Goal: Task Accomplishment & Management: Use online tool/utility

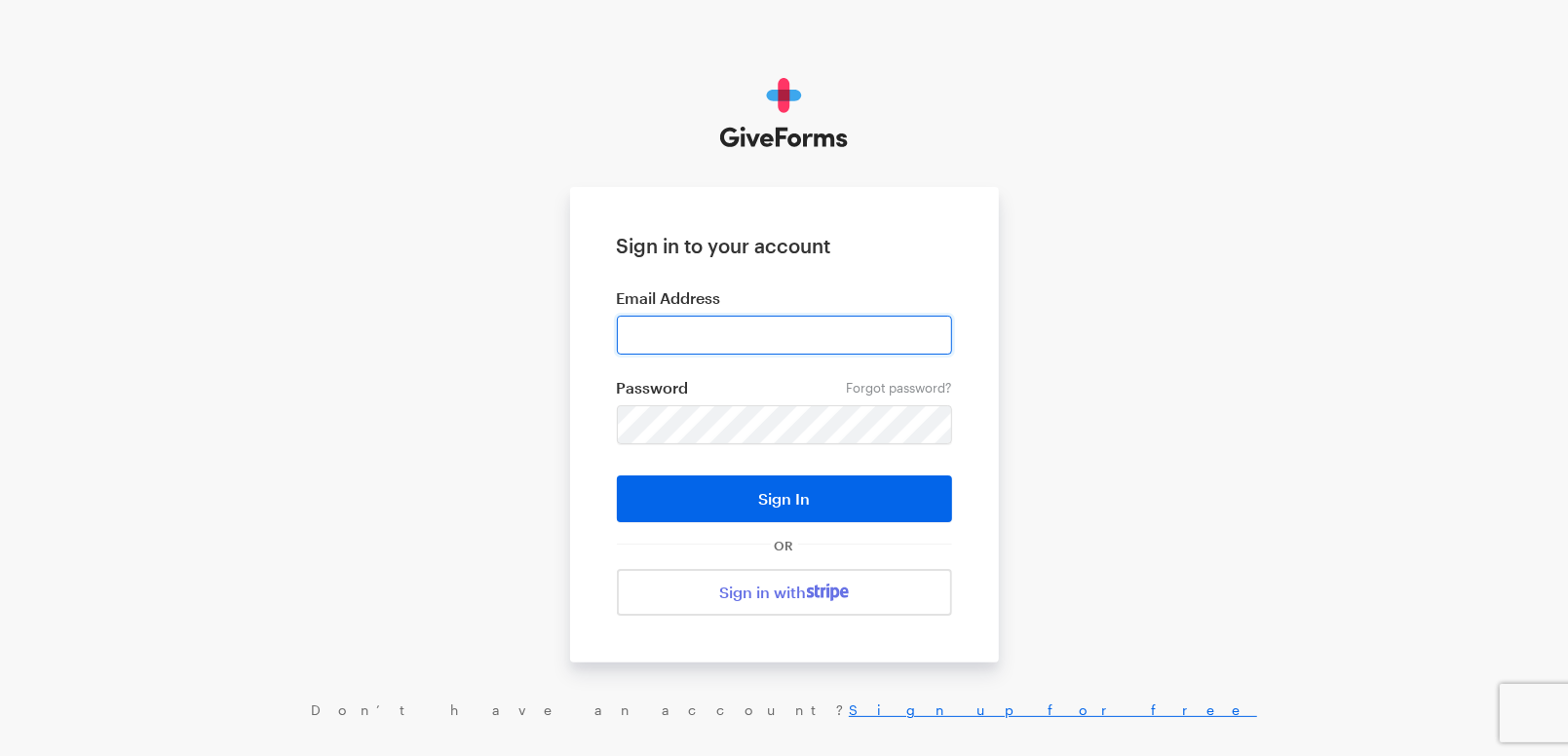
click at [731, 337] on input "email" at bounding box center [785, 334] width 335 height 39
type input "cmacaraeg@brightfocus.org"
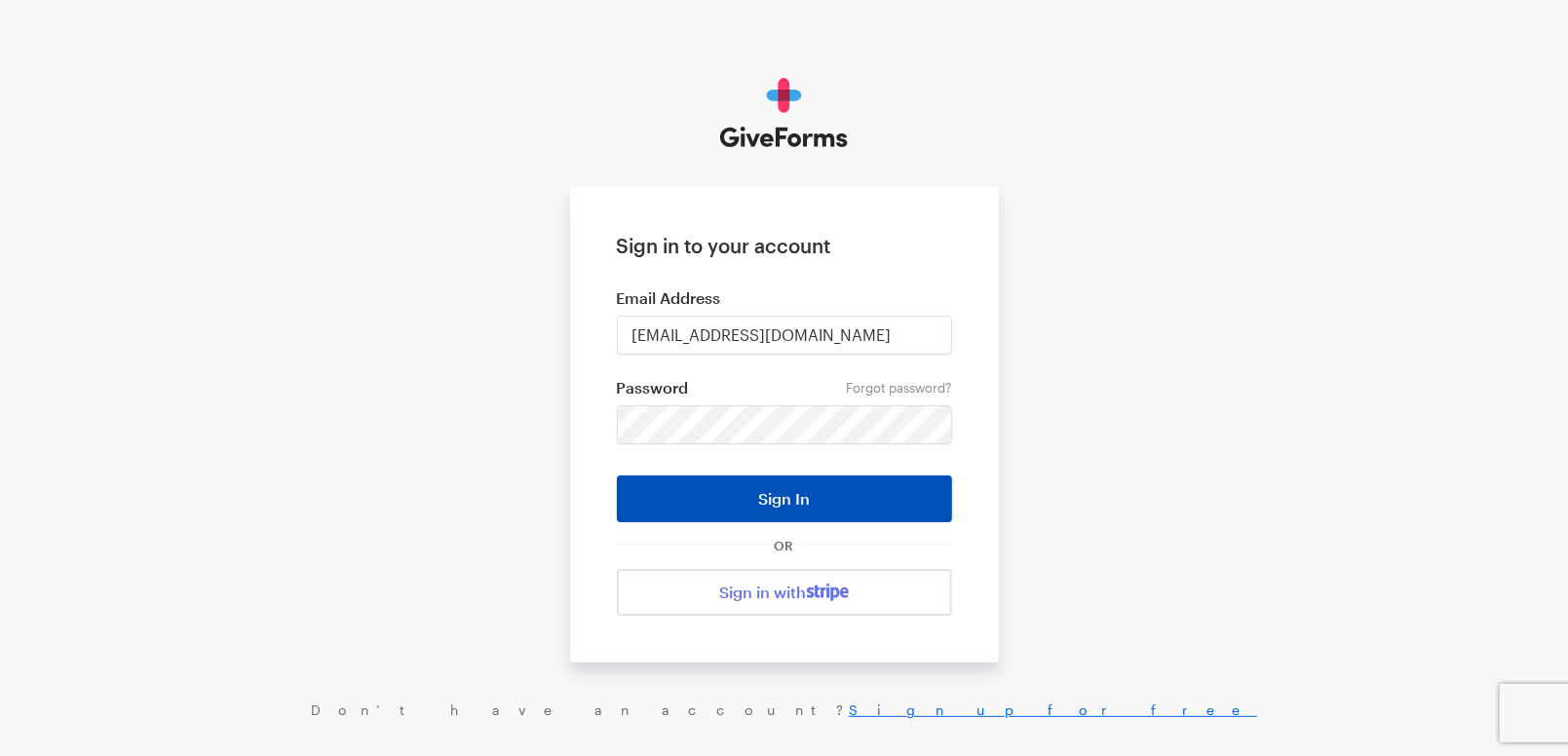
click at [719, 492] on button "Sign In" at bounding box center [785, 498] width 335 height 47
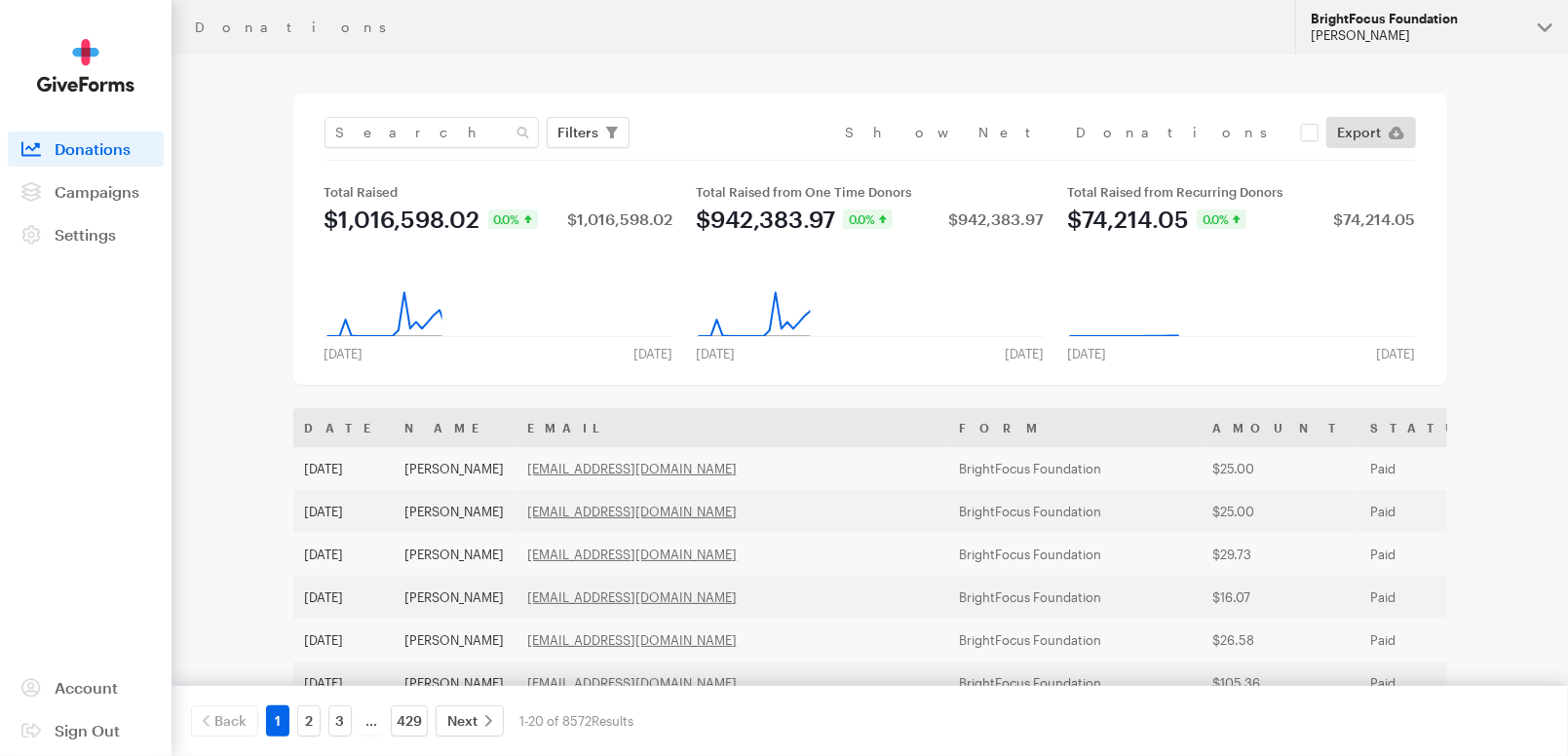
click at [1425, 30] on div "[PERSON_NAME]" at bounding box center [1416, 35] width 211 height 17
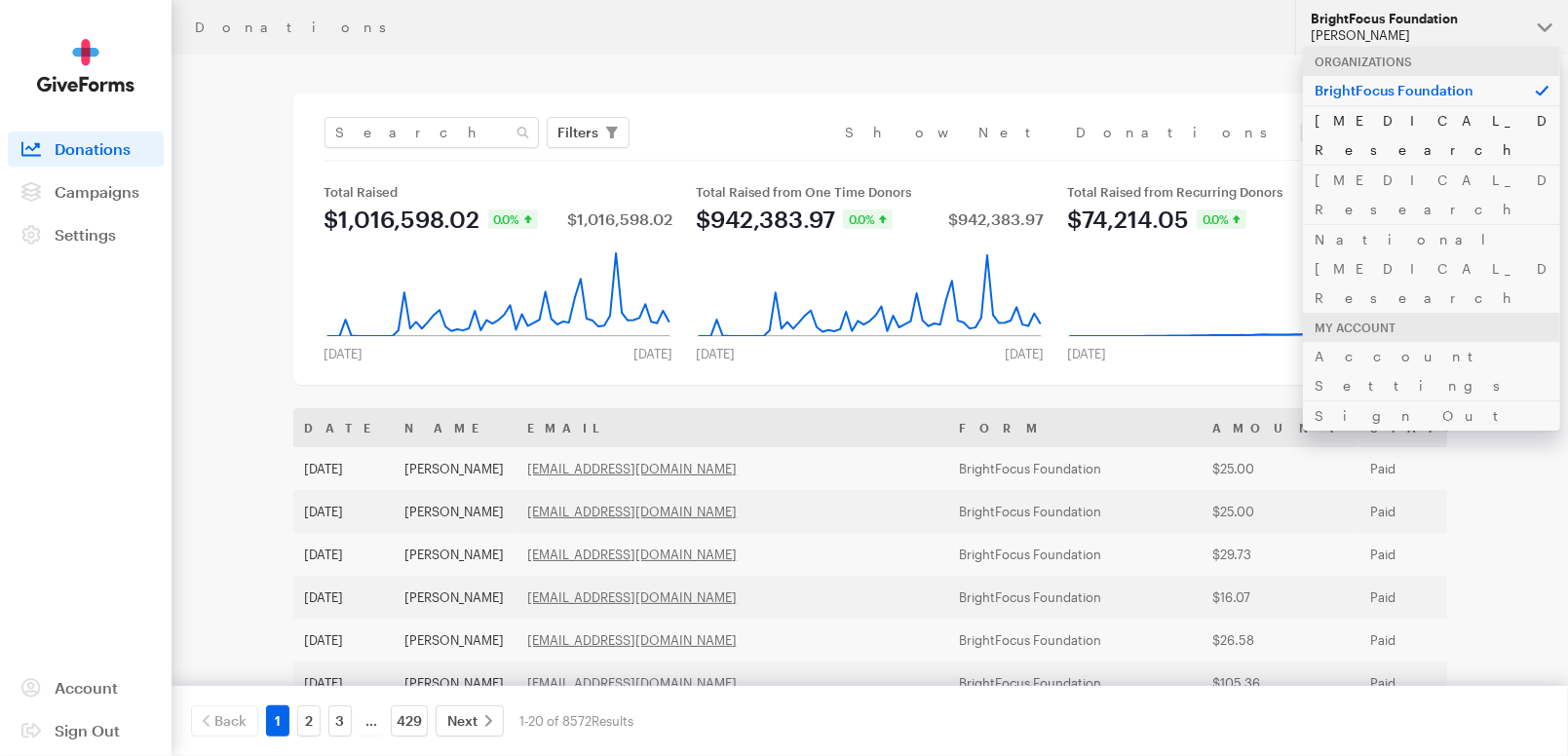
click at [1398, 119] on link "[MEDICAL_DATA] Research" at bounding box center [1431, 135] width 257 height 60
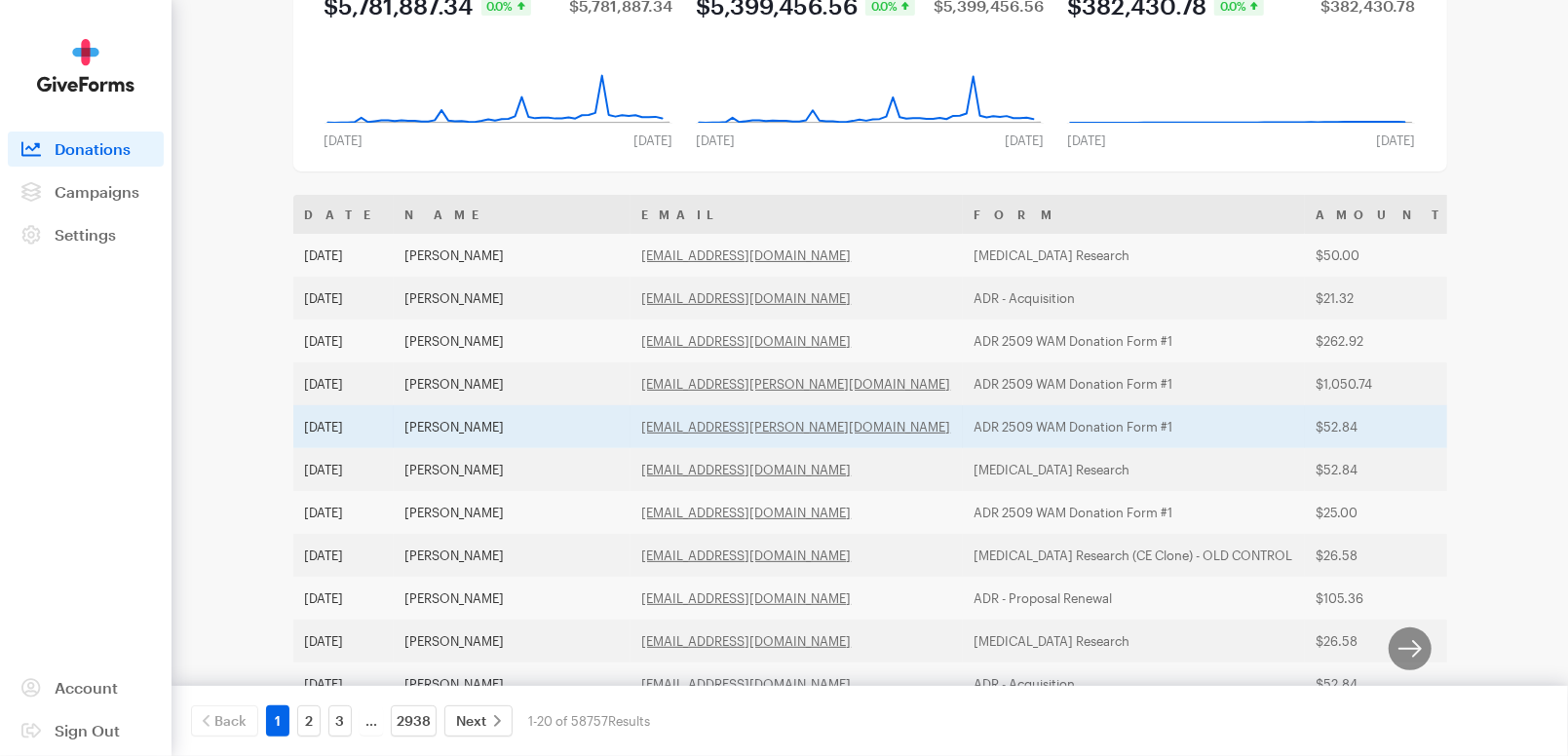
scroll to position [214, 0]
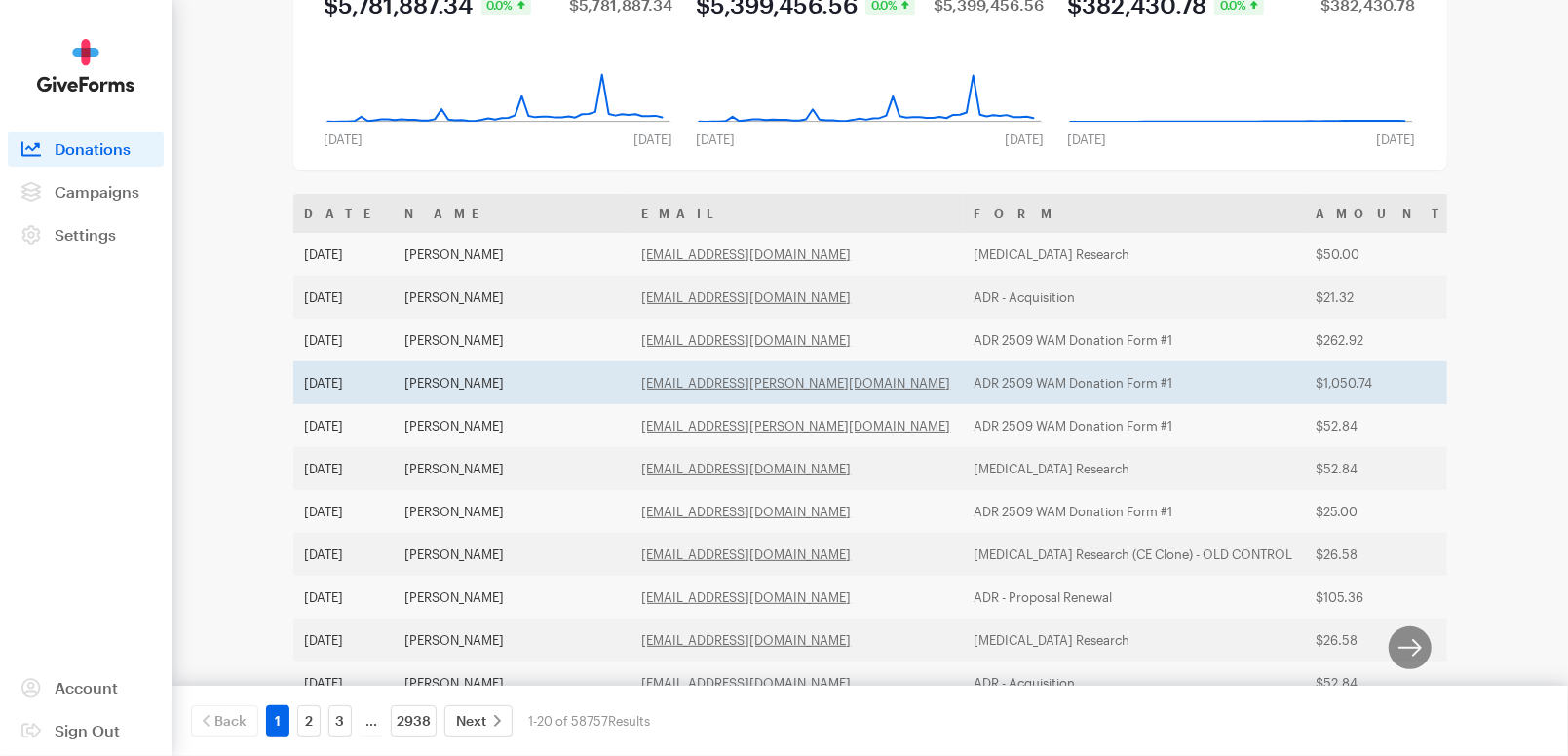
click at [963, 378] on td "ADR 2509 WAM Donation Form #1" at bounding box center [1133, 382] width 342 height 43
click at [963, 386] on td "ADR 2509 WAM Donation Form #1" at bounding box center [1133, 382] width 342 height 43
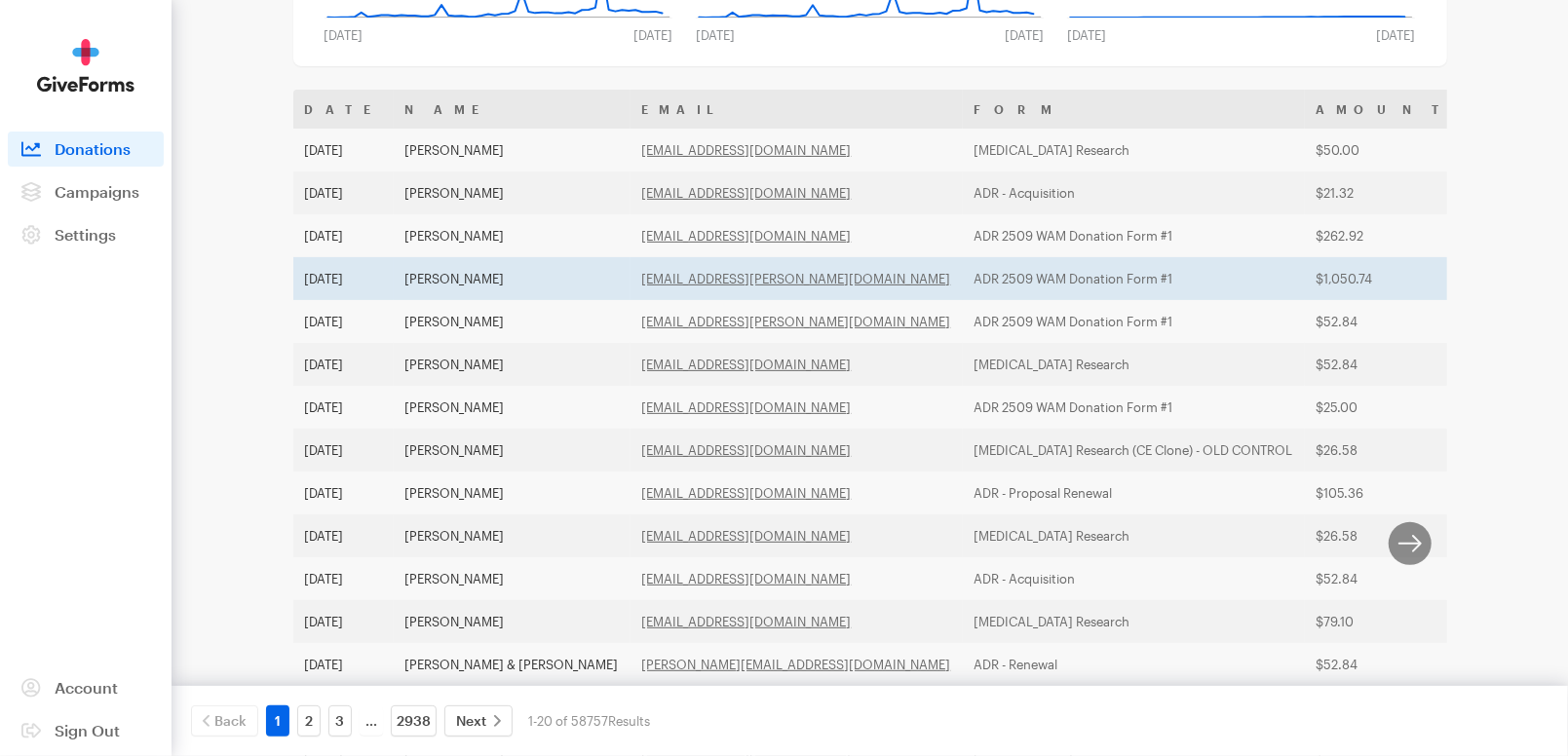
scroll to position [320, 0]
click at [723, 278] on td "[EMAIL_ADDRESS][PERSON_NAME][DOMAIN_NAME]" at bounding box center [796, 276] width 332 height 43
click at [526, 269] on td "[PERSON_NAME]" at bounding box center [512, 276] width 237 height 43
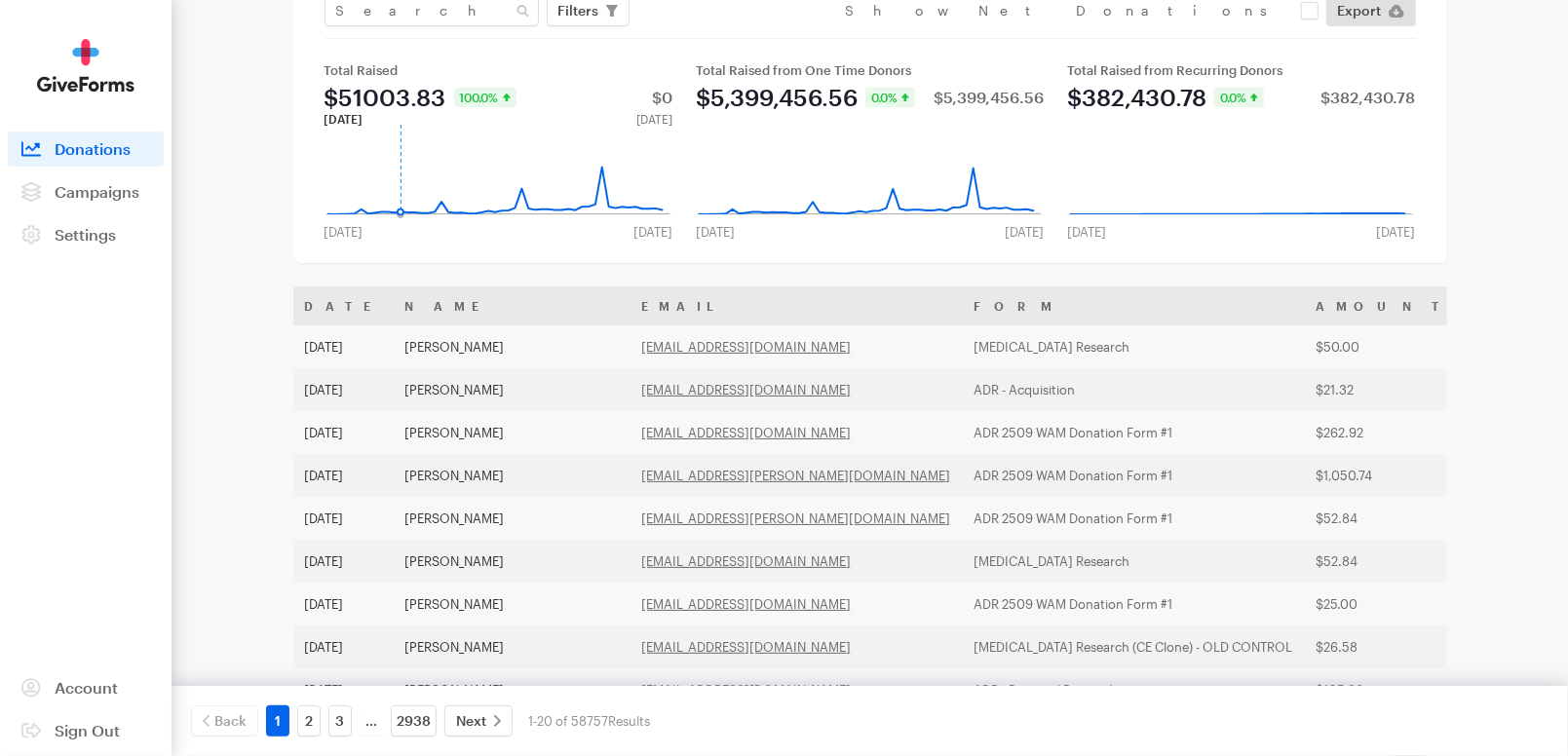
scroll to position [0, 0]
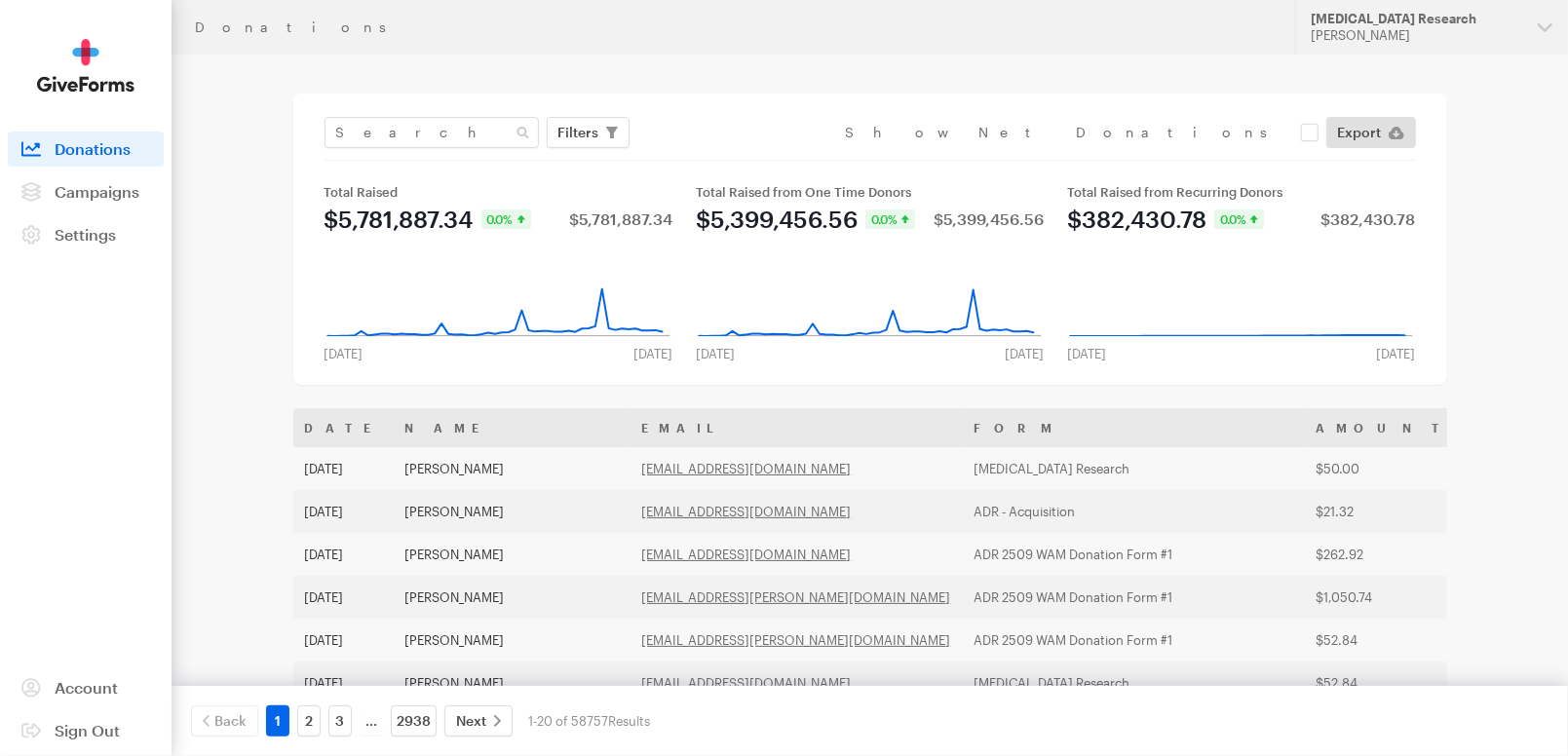
click at [95, 63] on img at bounding box center [85, 65] width 97 height 54
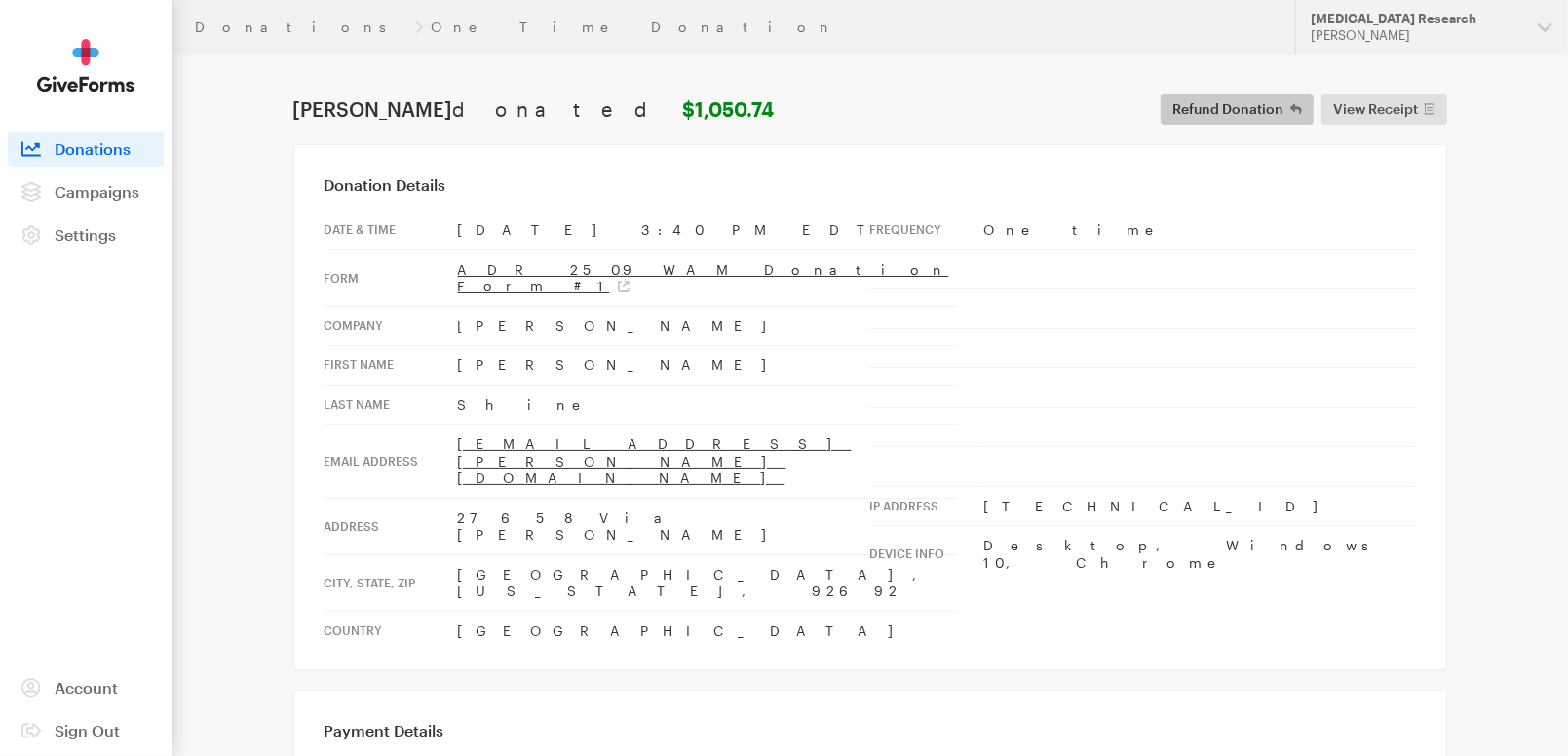
click at [1270, 106] on span "Refund Donation" at bounding box center [1228, 109] width 111 height 24
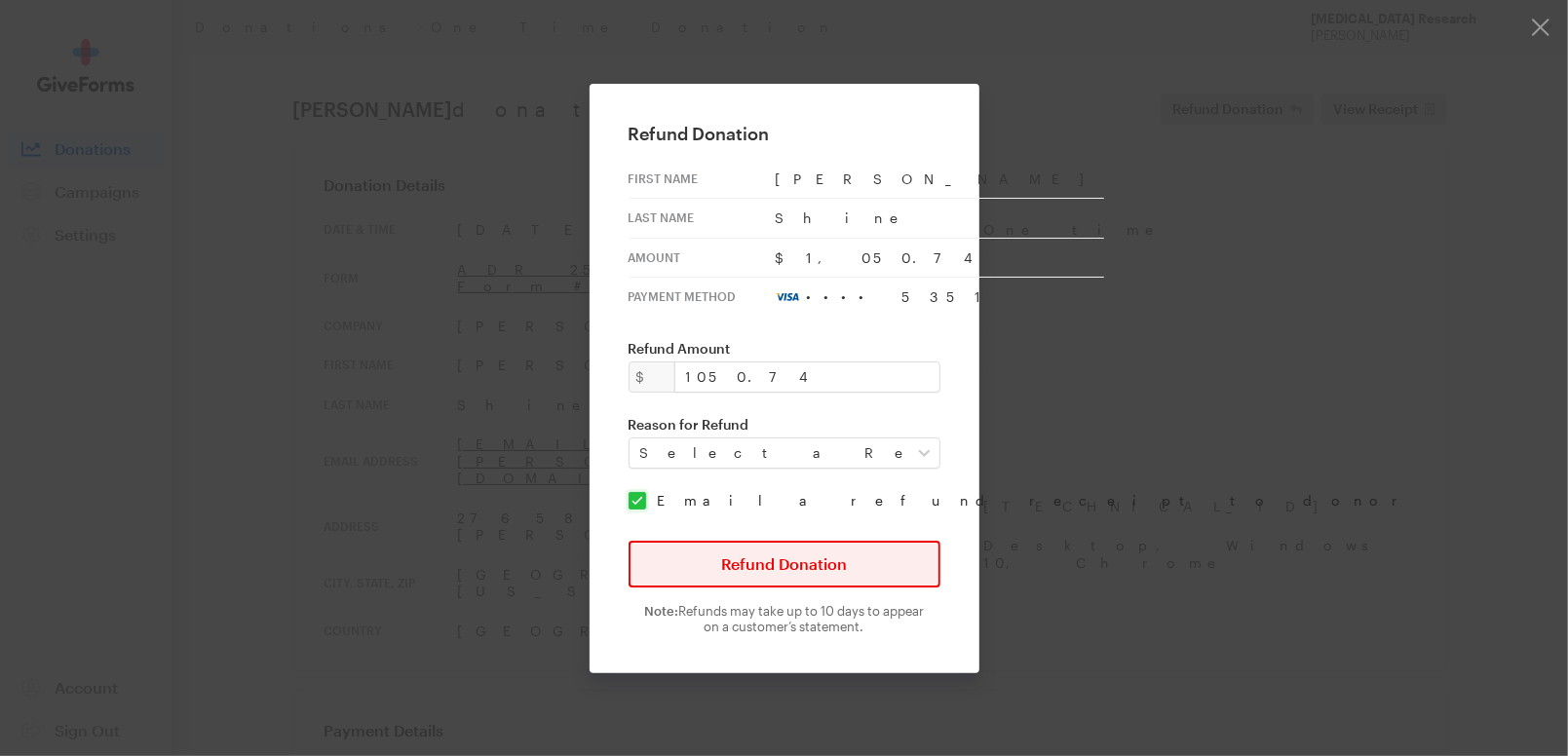
click at [769, 563] on button "Refund Donation" at bounding box center [784, 564] width 312 height 47
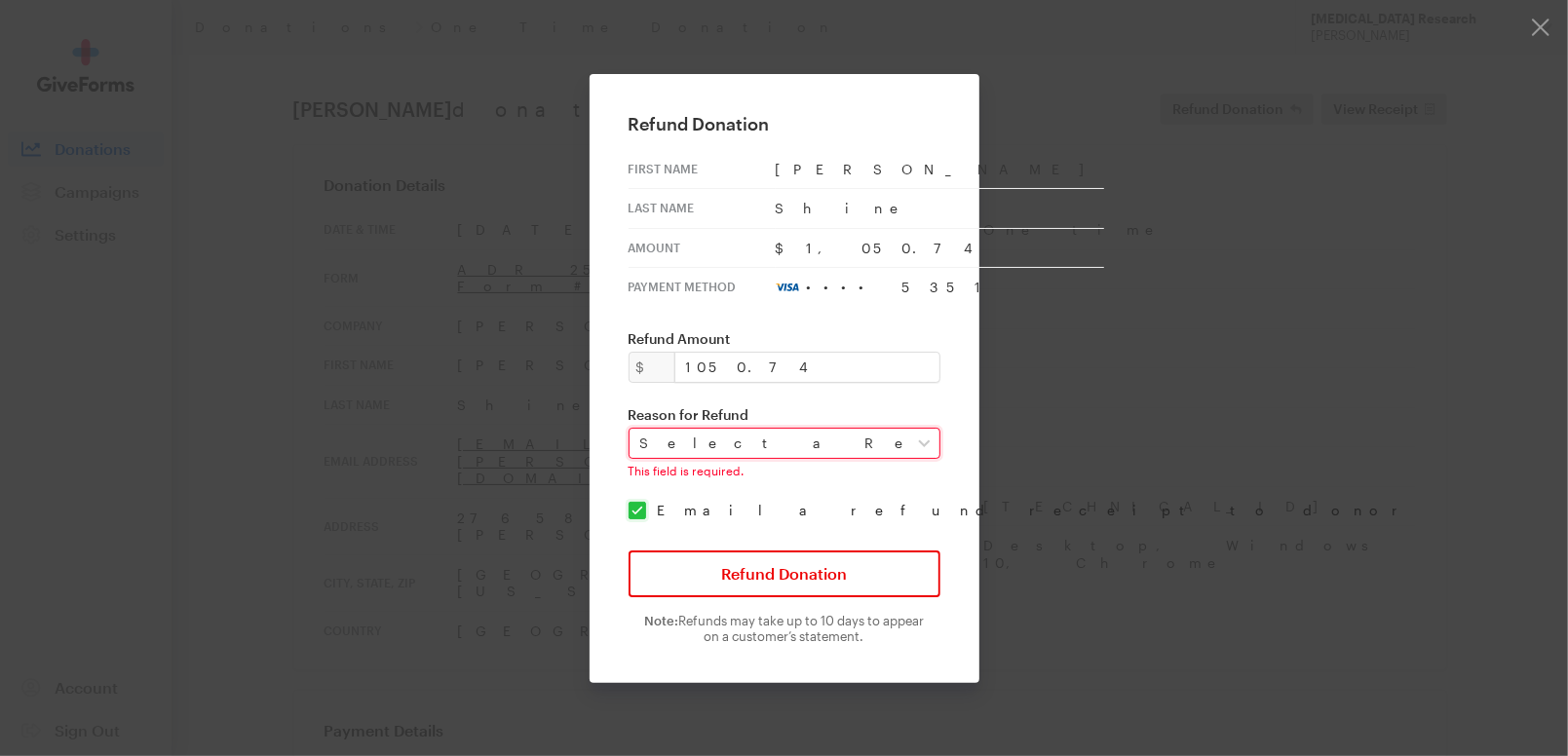
click at [752, 441] on select "Select a Reason Fraud Duplicate Other" at bounding box center [784, 442] width 312 height 31
select select "requested_by_customer"
click at [642, 428] on select "Select a Reason Fraud Duplicate Other" at bounding box center [784, 442] width 312 height 31
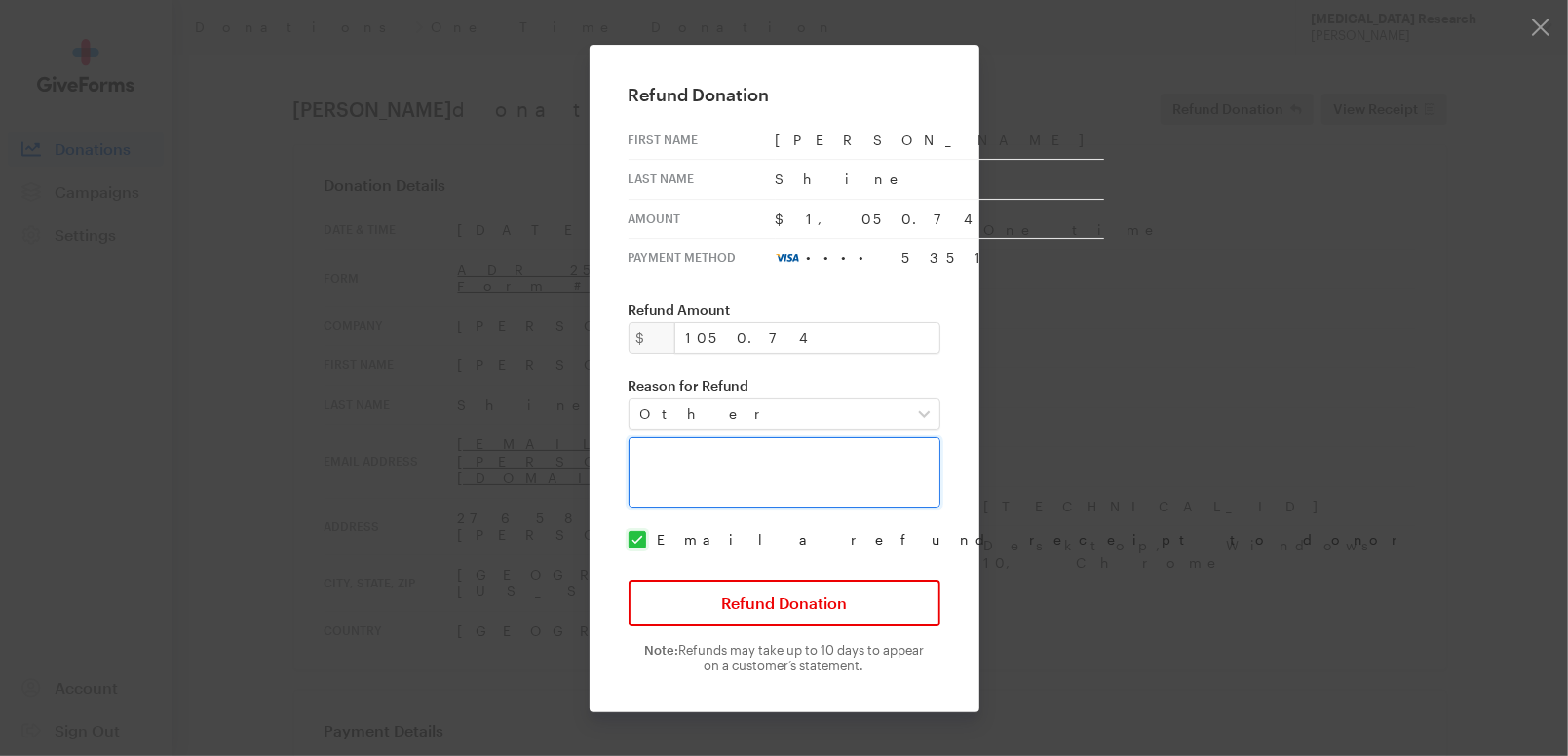
click at [710, 459] on textarea at bounding box center [784, 472] width 312 height 70
type textarea "Per donor's request."
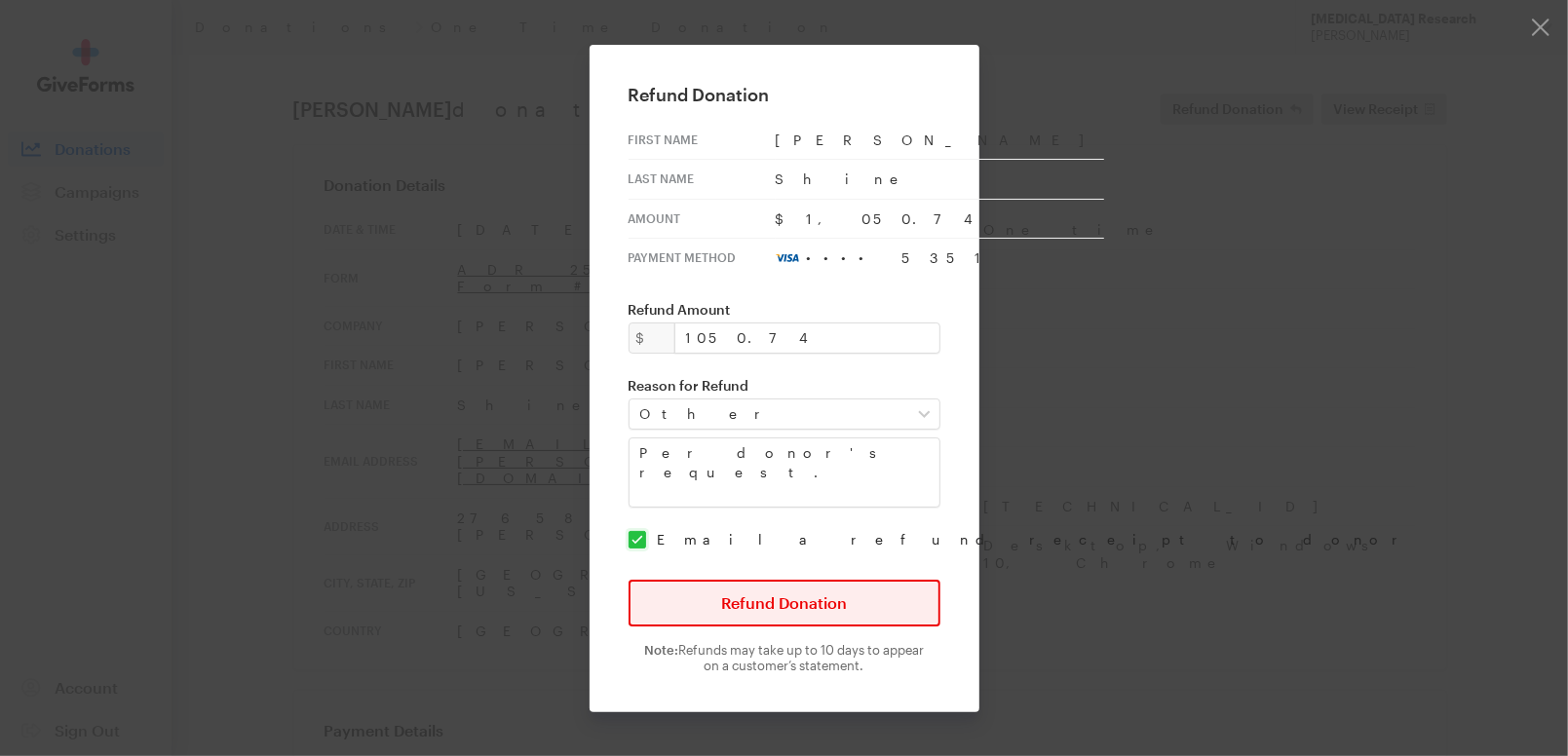
click at [743, 602] on button "Refund Donation" at bounding box center [784, 602] width 312 height 47
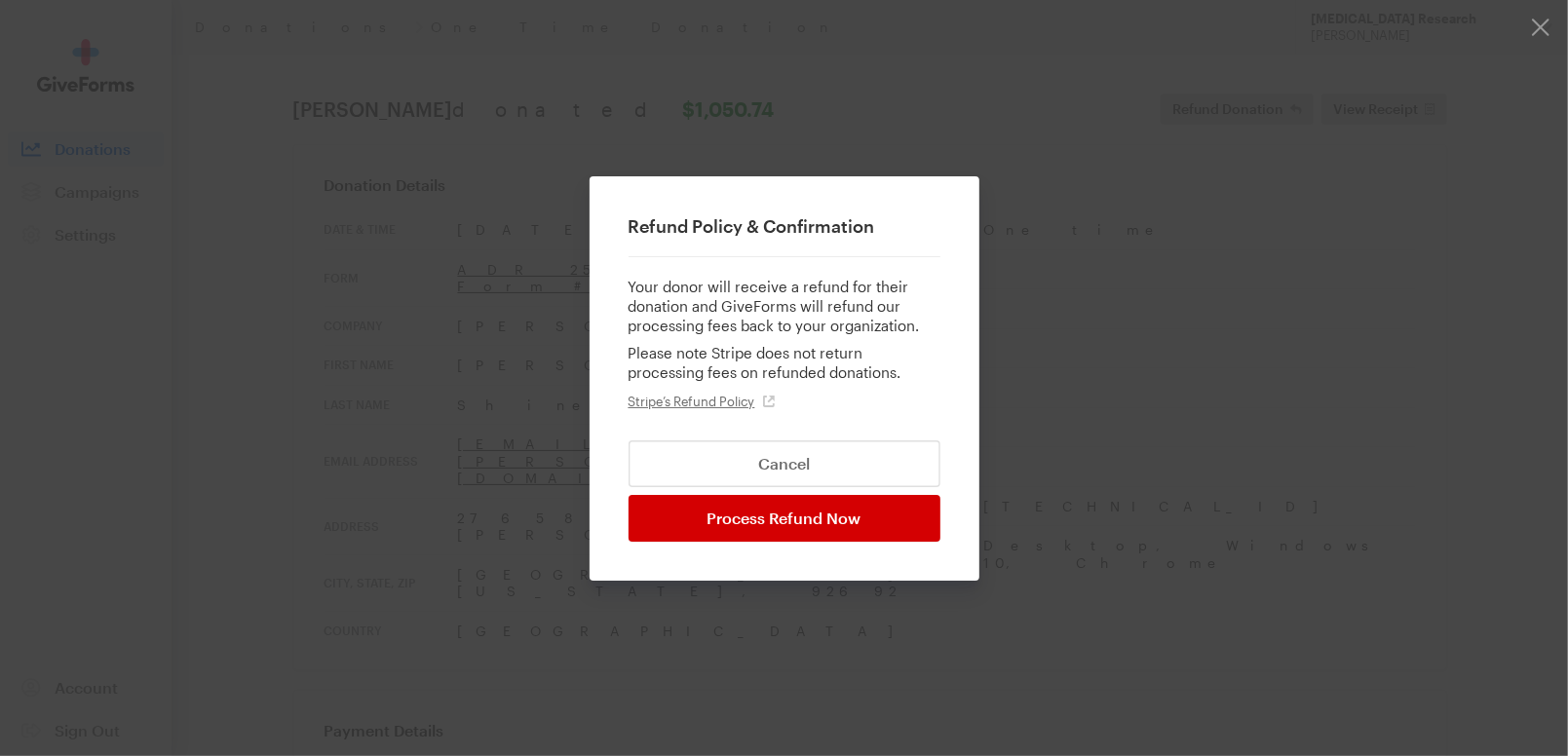
click at [773, 525] on input "Process Refund Now" at bounding box center [784, 518] width 312 height 47
type input "Processing..."
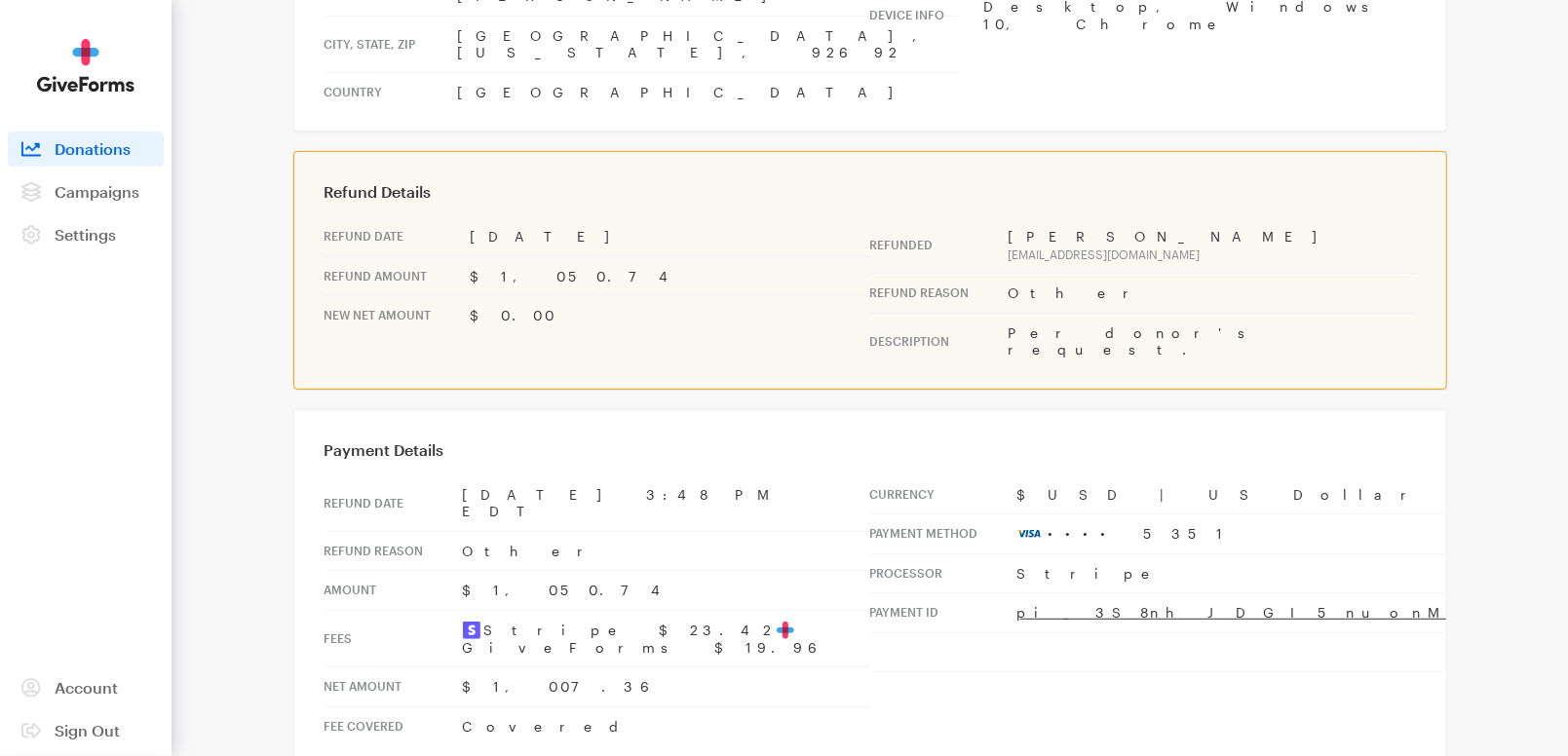
scroll to position [540, 0]
